Goal: Task Accomplishment & Management: Manage account settings

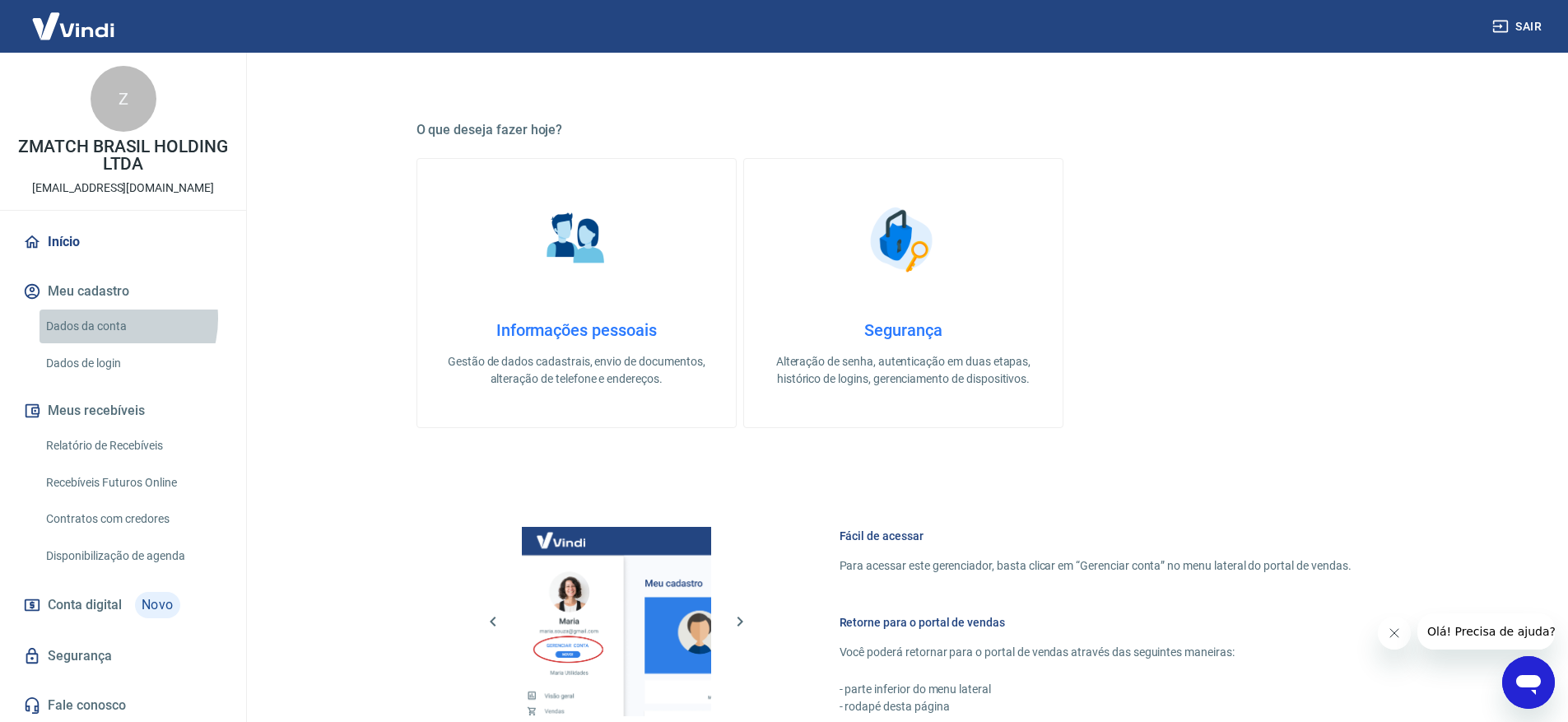
click at [108, 319] on link "Dados da conta" at bounding box center [133, 326] width 187 height 34
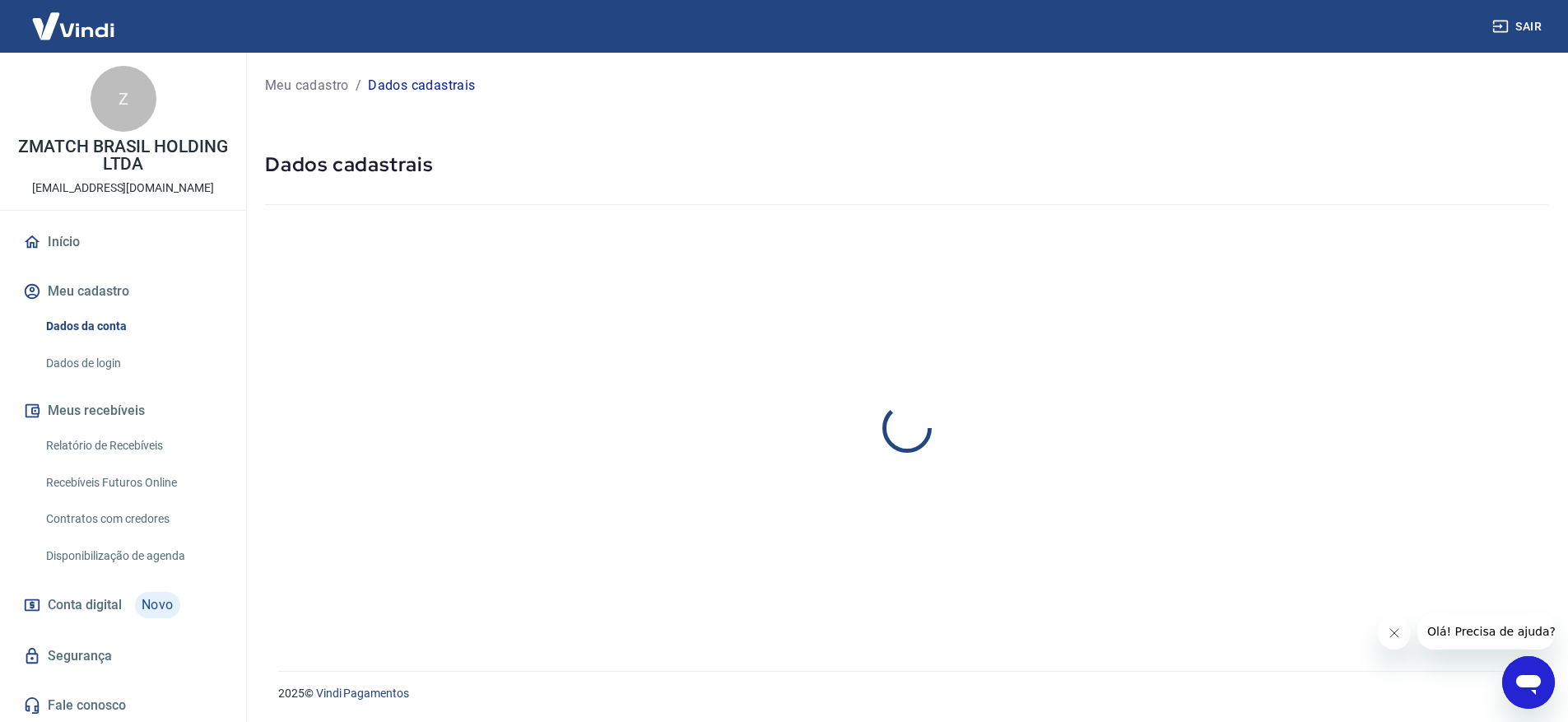
select select "SP"
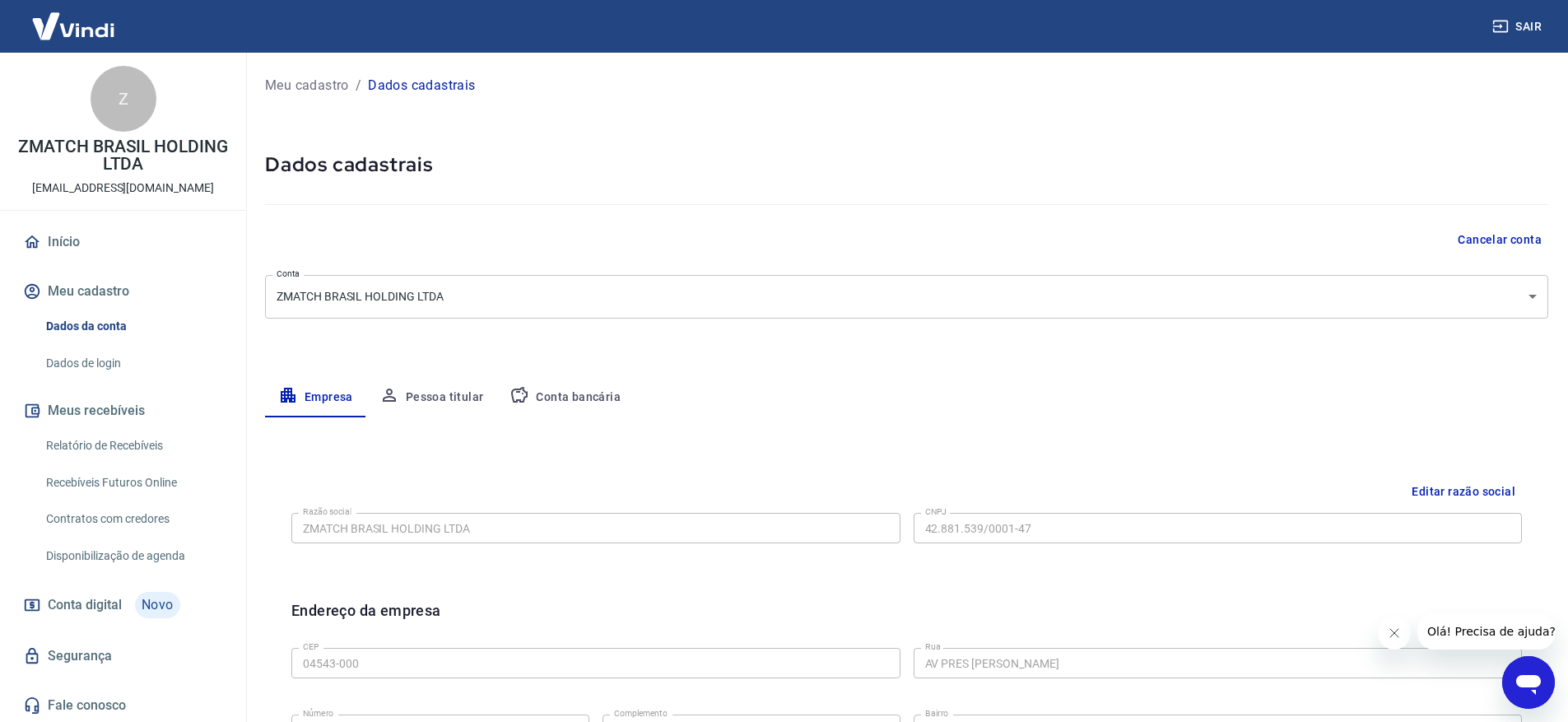
click at [109, 254] on link "Início" at bounding box center [123, 242] width 207 height 36
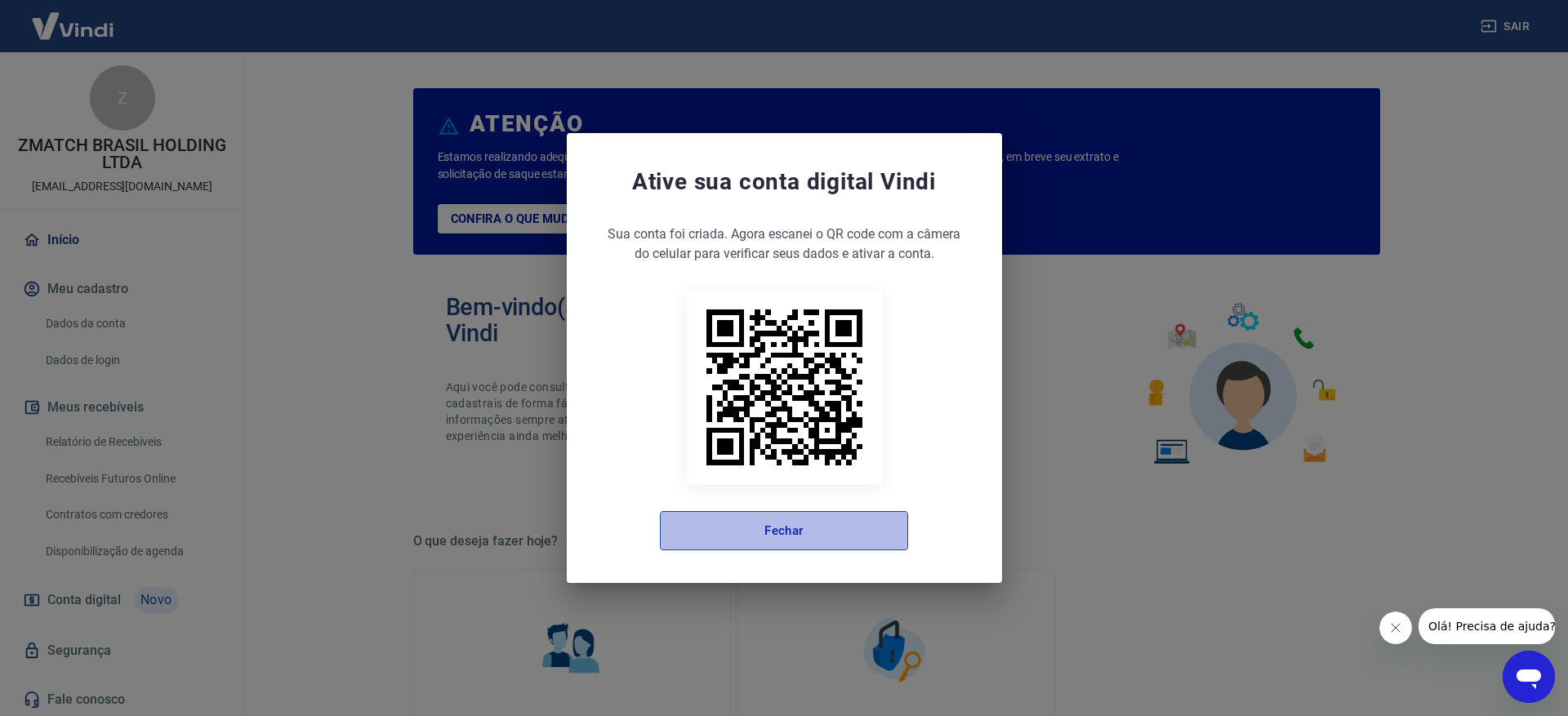
click at [765, 531] on button "Fechar" at bounding box center [784, 530] width 248 height 39
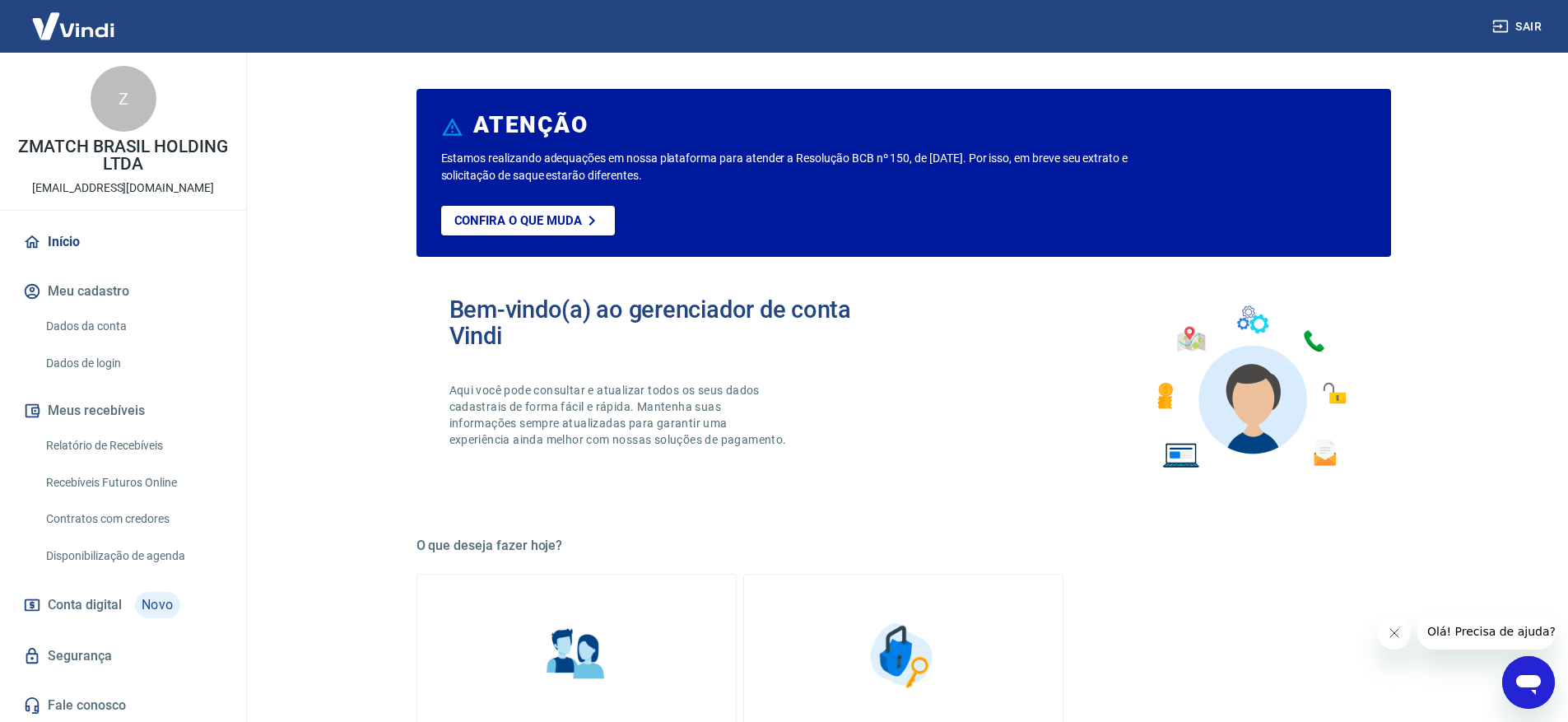
click at [132, 446] on link "Relatório de Recebíveis" at bounding box center [133, 445] width 187 height 34
